Goal: Contribute content

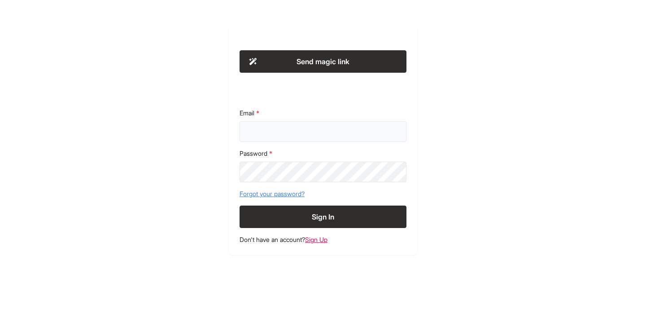
type input "**********"
click at [331, 215] on button "Sign In" at bounding box center [323, 217] width 167 height 22
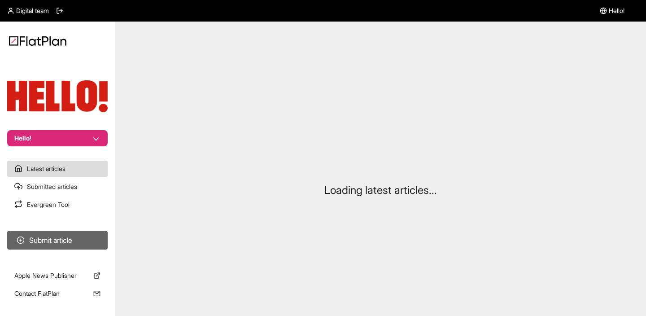
click at [56, 243] on button "Submit article" at bounding box center [57, 240] width 101 height 19
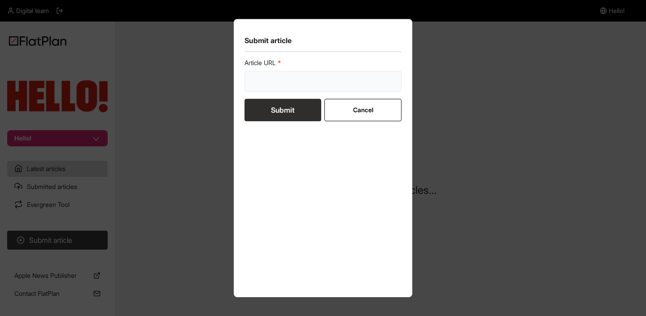
click at [314, 83] on input "url" at bounding box center [323, 81] width 157 height 21
paste input "https://www.hellomagazine.com/shopping/821415/marks-and-spencer-denim-midi-dres…"
type input "https://www.hellomagazine.com/shopping/821415/marks-and-spencer-denim-midi-dres…"
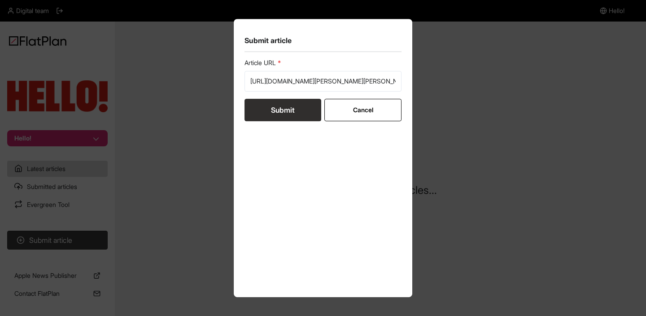
click at [289, 107] on button "Submit" at bounding box center [283, 110] width 77 height 22
